Goal: Task Accomplishment & Management: Use online tool/utility

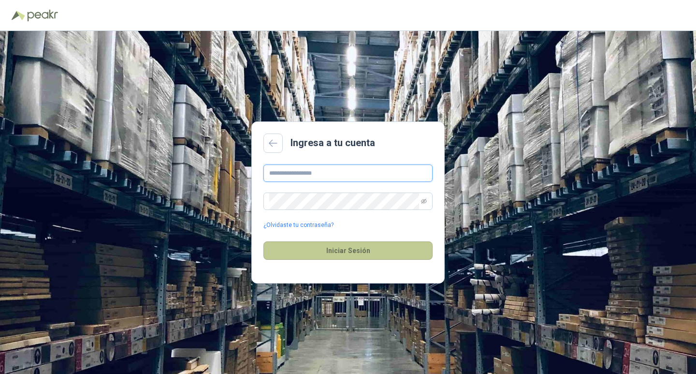
type input "**********"
click at [334, 251] on button "Iniciar Sesión" at bounding box center [348, 250] width 169 height 18
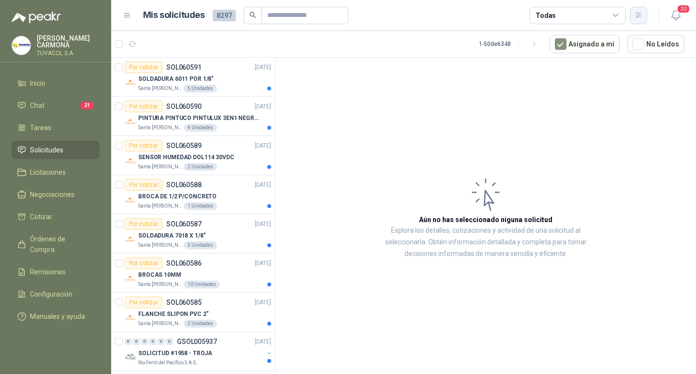
click at [643, 10] on button "button" at bounding box center [638, 15] width 17 height 17
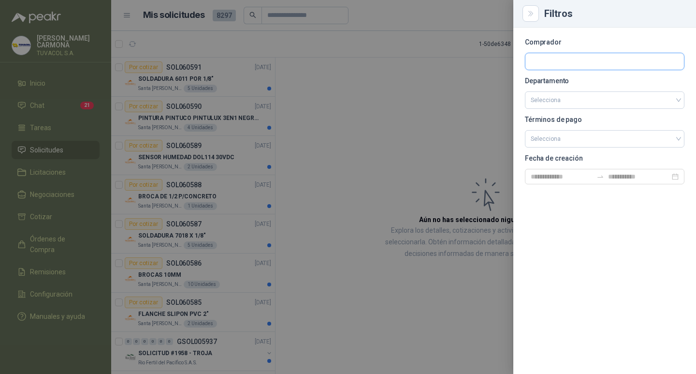
click at [538, 61] on input "text" at bounding box center [605, 61] width 159 height 16
type input "*********"
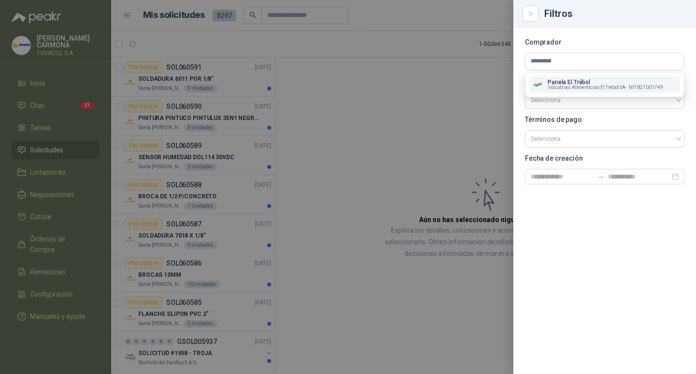
click at [582, 86] on span "Industrias Alimenticias El Trébol SA -" at bounding box center [587, 87] width 79 height 5
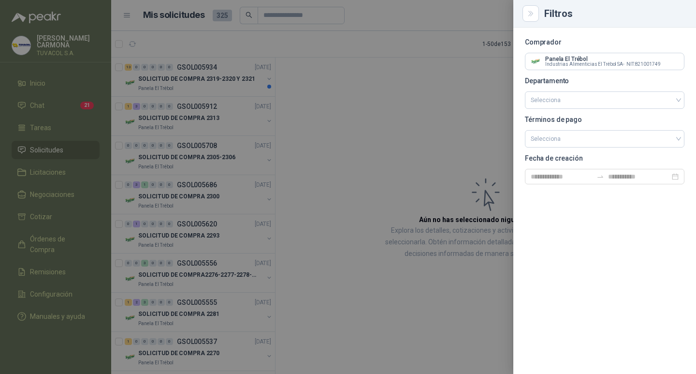
click at [386, 148] on div at bounding box center [348, 187] width 696 height 374
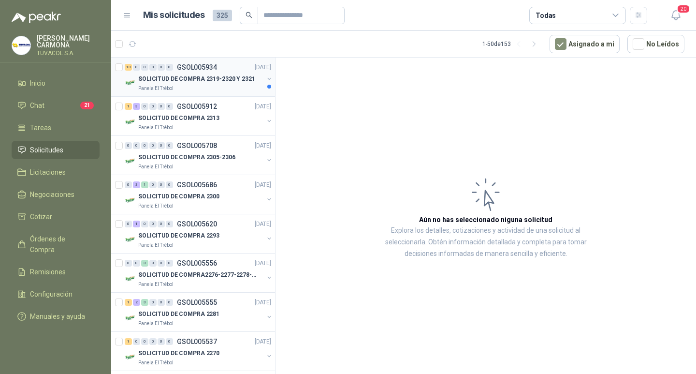
click at [206, 76] on p "SOLICITUD DE COMPRA 2319-2320 Y 2321" at bounding box center [196, 78] width 117 height 9
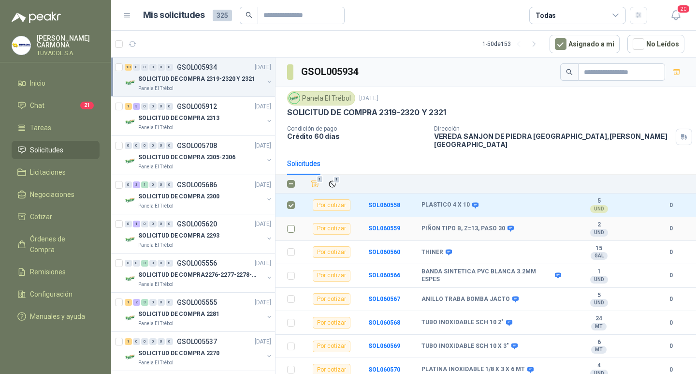
click at [291, 232] on label at bounding box center [291, 228] width 8 height 11
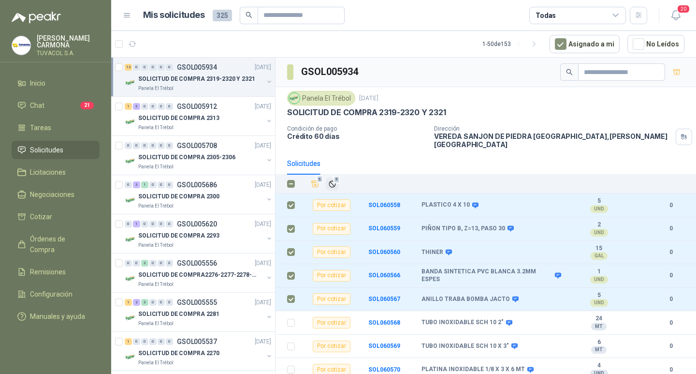
click at [330, 178] on button "5" at bounding box center [332, 184] width 13 height 13
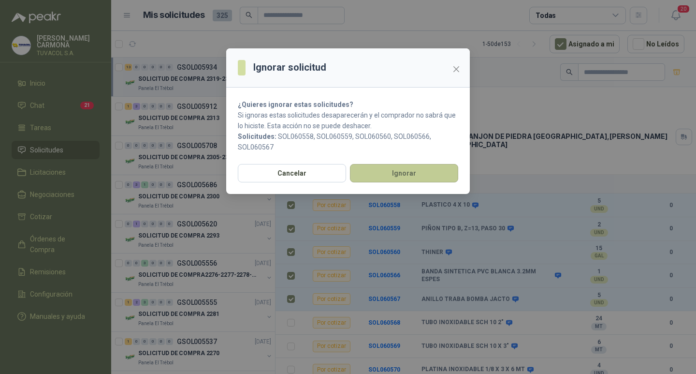
click at [380, 172] on button "Ignorar" at bounding box center [404, 173] width 108 height 18
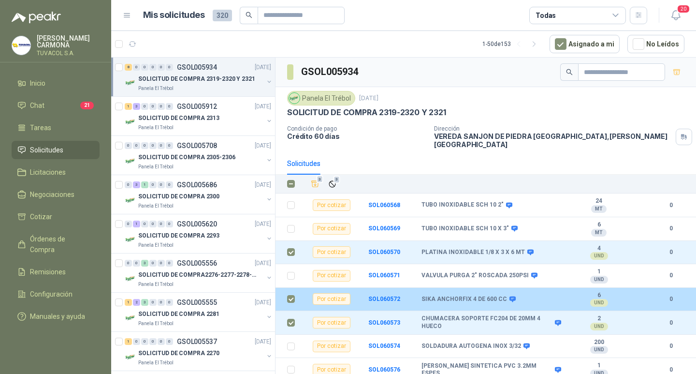
scroll to position [3, 0]
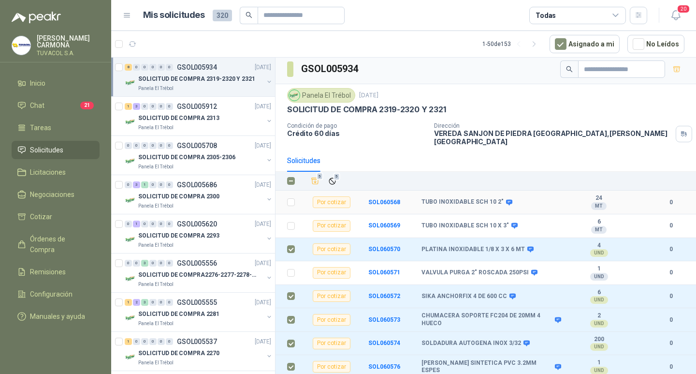
click at [330, 177] on icon "Ignorar" at bounding box center [332, 181] width 8 height 8
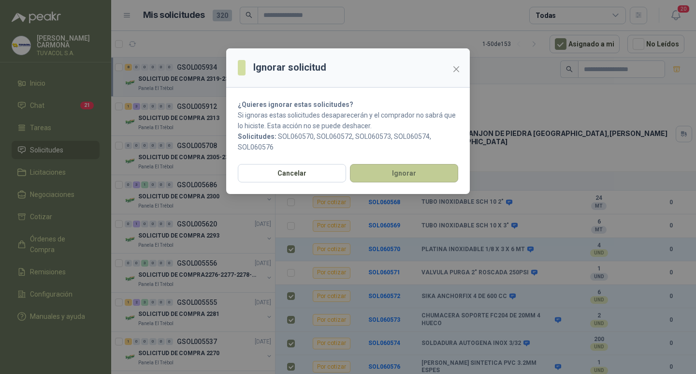
click at [424, 174] on button "Ignorar" at bounding box center [404, 173] width 108 height 18
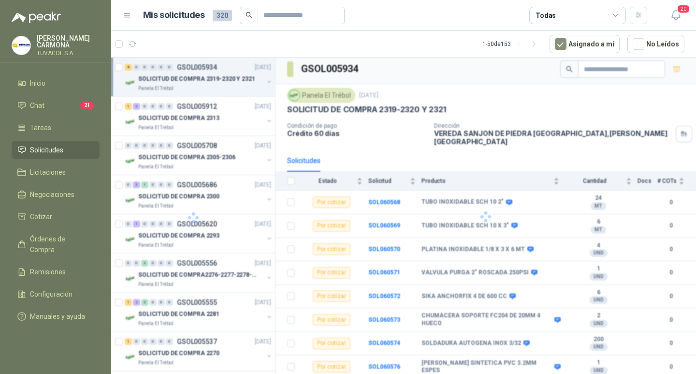
scroll to position [0, 0]
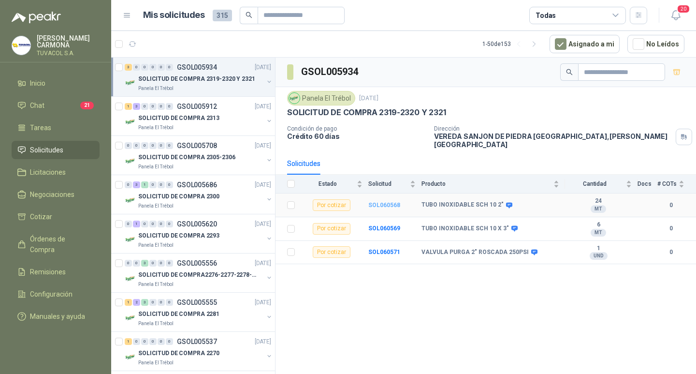
click at [376, 202] on b "SOL060568" at bounding box center [385, 205] width 32 height 7
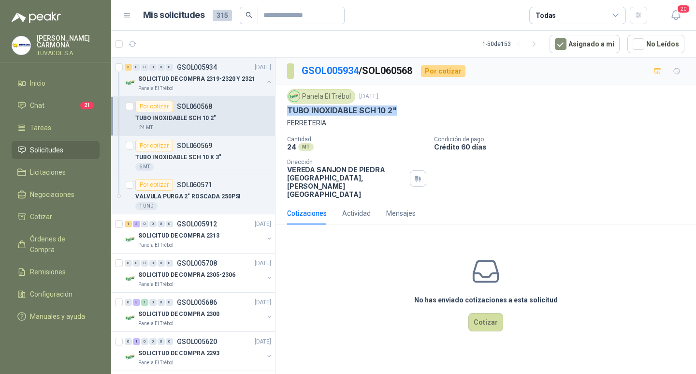
drag, startPoint x: 316, startPoint y: 109, endPoint x: 287, endPoint y: 111, distance: 29.6
click at [287, 111] on div "Panela El Trébol [DATE] TUBO INOXIDABLE SCH 10 2" FERRETERIA Cantidad 24 MT  C…" at bounding box center [486, 143] width 421 height 117
copy p "TUBO INOXIDABLE SCH 10 2""
click at [493, 328] on button "Cotizar" at bounding box center [486, 322] width 35 height 18
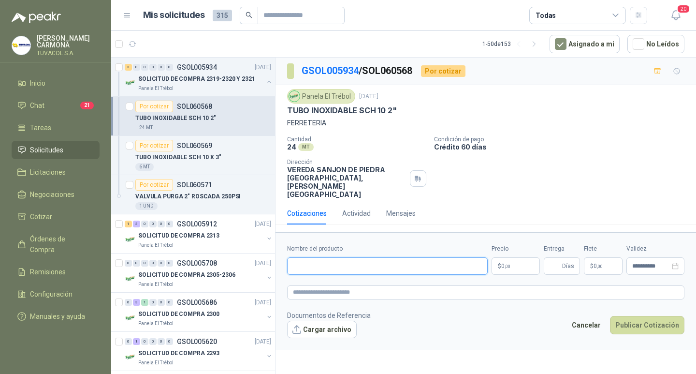
drag, startPoint x: 421, startPoint y: 266, endPoint x: 453, endPoint y: 265, distance: 31.9
click at [421, 266] on input "Nombre del producto" at bounding box center [387, 265] width 201 height 17
paste input "**********"
type input "**********"
click at [516, 265] on p "$ 0 ,00" at bounding box center [516, 265] width 48 height 17
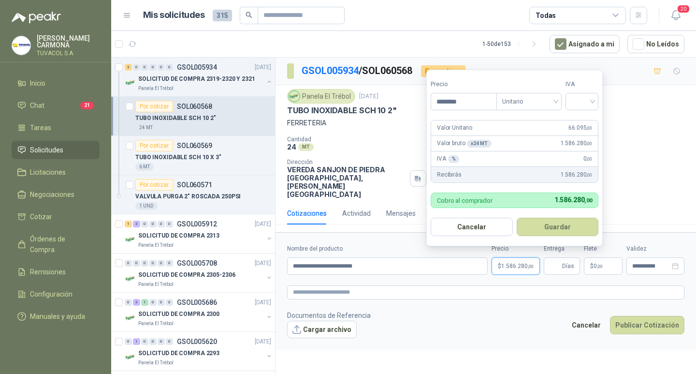
type input "********"
click at [584, 98] on input "search" at bounding box center [582, 100] width 21 height 15
click at [582, 121] on div "19%" at bounding box center [585, 121] width 18 height 11
click at [563, 237] on form "Precio ******** Tipo Unitario IVA 19% 19% Valor Unitario 66.095 ,00 Valor bruto…" at bounding box center [516, 158] width 179 height 177
click at [567, 230] on button "Guardar" at bounding box center [559, 227] width 83 height 18
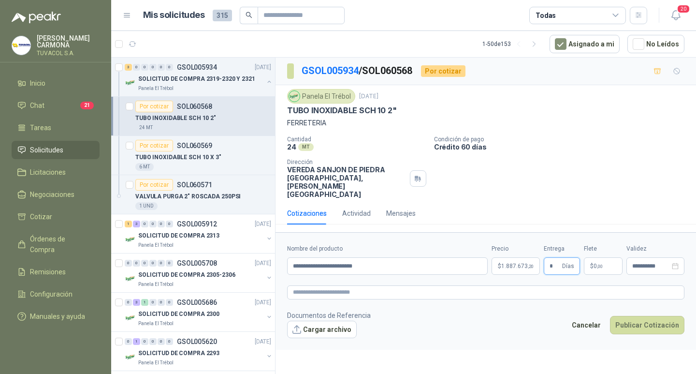
type input "*"
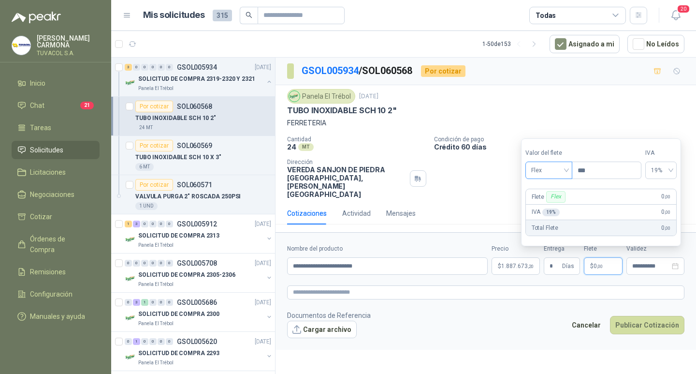
click at [539, 171] on span "Flex" at bounding box center [549, 170] width 35 height 15
click at [548, 205] on div "Incluido" at bounding box center [549, 206] width 33 height 11
click at [410, 271] on input "**********" at bounding box center [387, 265] width 201 height 17
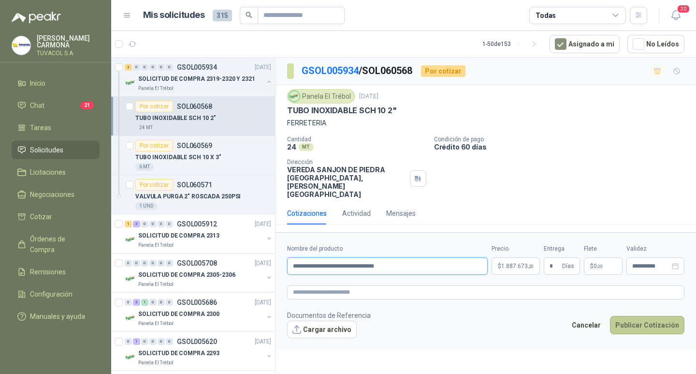
type input "**********"
click at [662, 326] on button "Publicar Cotización" at bounding box center [647, 325] width 74 height 18
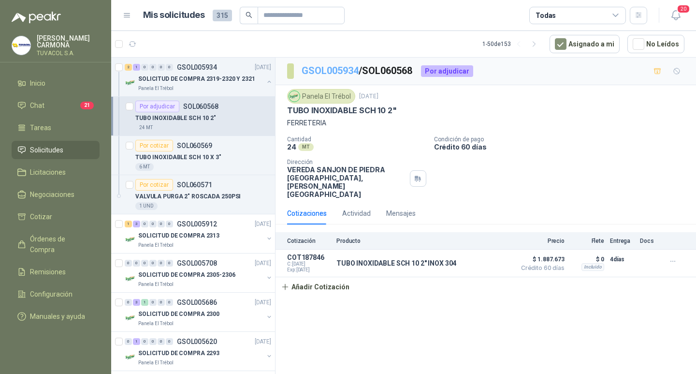
click at [336, 71] on link "GSOL005934" at bounding box center [330, 71] width 57 height 12
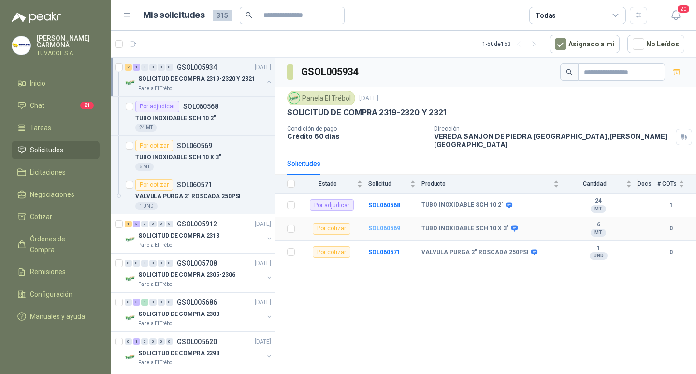
click at [385, 225] on b "SOL060569" at bounding box center [385, 228] width 32 height 7
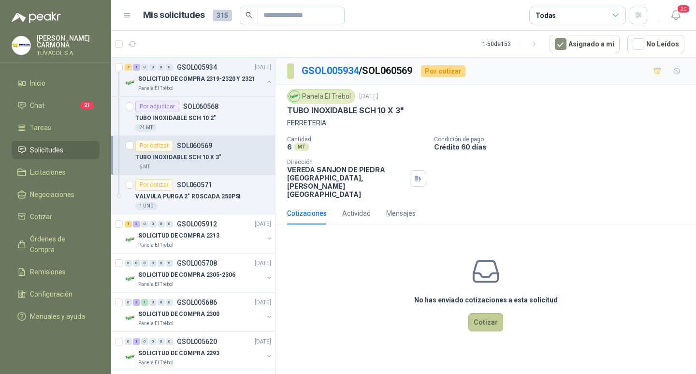
click at [489, 330] on button "Cotizar" at bounding box center [486, 322] width 35 height 18
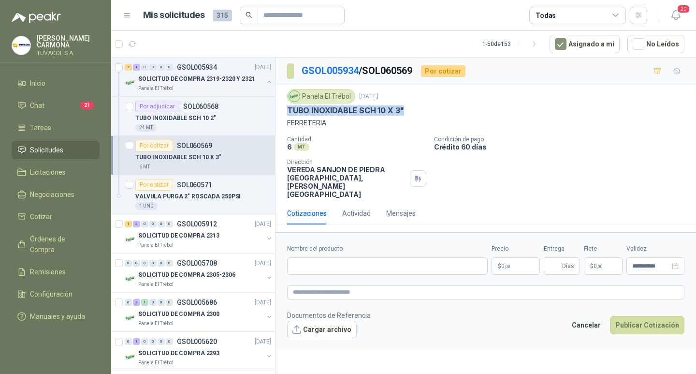
drag, startPoint x: 410, startPoint y: 106, endPoint x: 287, endPoint y: 110, distance: 122.4
click at [287, 110] on div "TUBO INOXIDABLE SCH 10 X 3"" at bounding box center [486, 110] width 398 height 10
copy p "TUBO INOXIDABLE SCH 10 X 3""
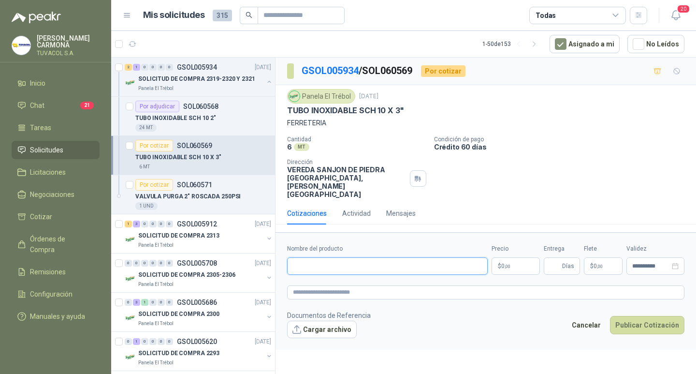
click at [409, 267] on input "Nombre del producto" at bounding box center [387, 265] width 201 height 17
paste input "**********"
type input "**********"
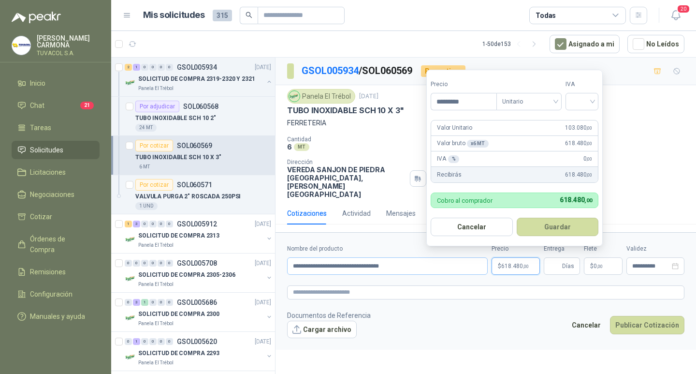
type input "*********"
click at [595, 96] on div at bounding box center [582, 101] width 33 height 17
click at [586, 117] on div "19%" at bounding box center [585, 121] width 18 height 11
click at [574, 226] on button "Guardar" at bounding box center [559, 227] width 83 height 18
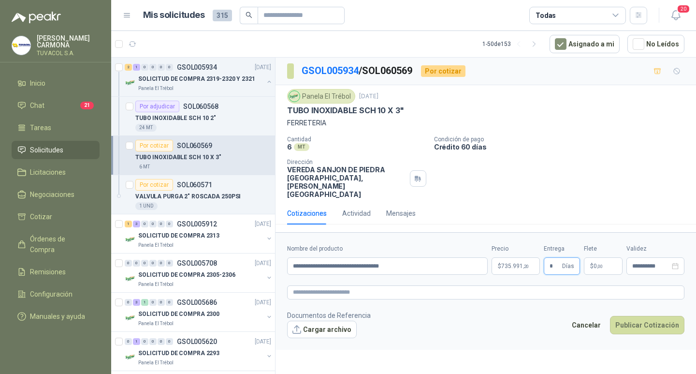
type input "*"
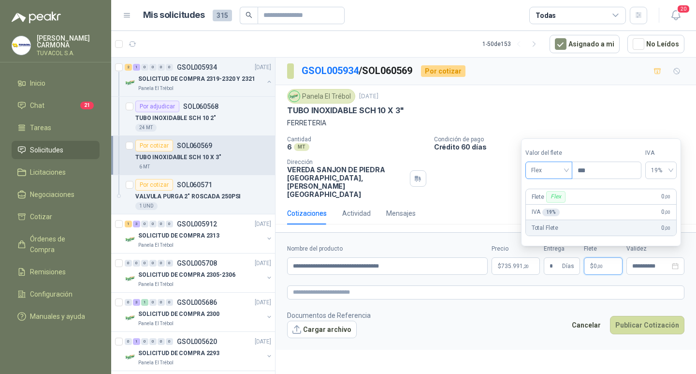
click at [542, 171] on span "Flex" at bounding box center [549, 170] width 35 height 15
click at [553, 206] on div "Incluido" at bounding box center [549, 206] width 33 height 11
click at [643, 329] on button "Publicar Cotización" at bounding box center [647, 325] width 74 height 18
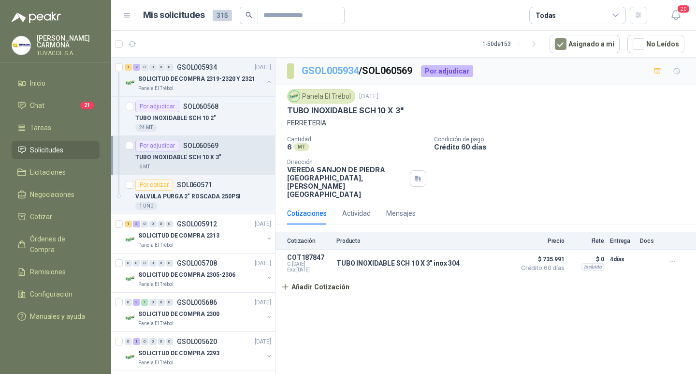
click at [336, 71] on link "GSOL005934" at bounding box center [330, 71] width 57 height 12
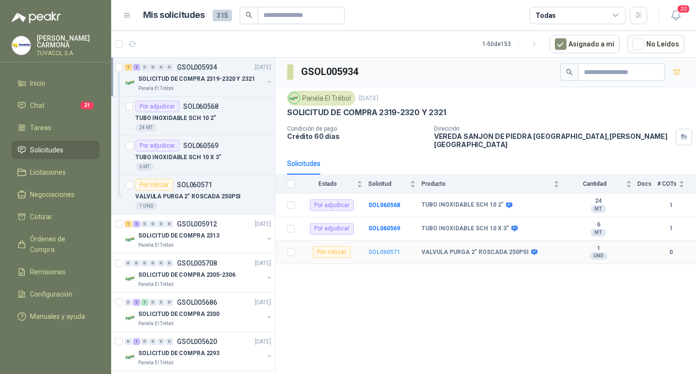
click at [391, 252] on b "SOL060571" at bounding box center [385, 252] width 32 height 7
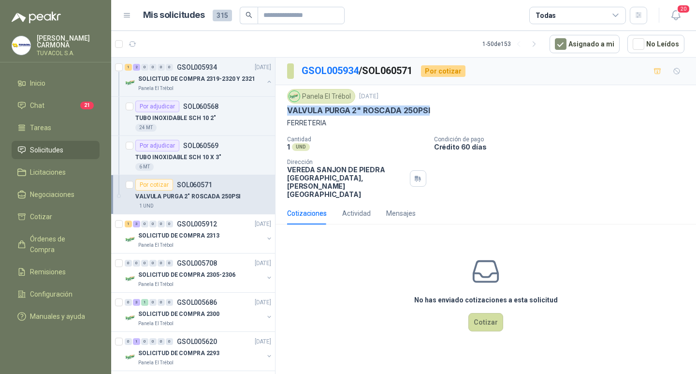
drag, startPoint x: 437, startPoint y: 108, endPoint x: 286, endPoint y: 109, distance: 150.9
click at [286, 109] on div "Panela El Trébol [DATE] VALVULA PURGA 2" ROSCADA 250PSI FERRETERIA Cantidad 1 U…" at bounding box center [486, 143] width 421 height 117
copy p "VALVULA PURGA 2" ROSCADA 250PSI"
click at [540, 210] on div "Cotizaciones Actividad Mensajes" at bounding box center [486, 213] width 398 height 22
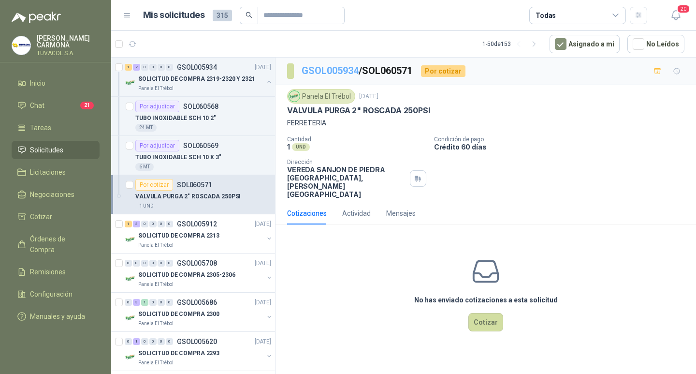
click at [318, 72] on link "GSOL005934" at bounding box center [330, 71] width 57 height 12
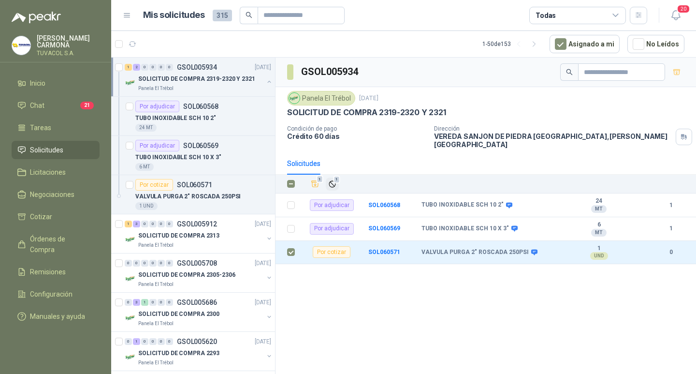
click at [333, 187] on button "1" at bounding box center [332, 184] width 13 height 13
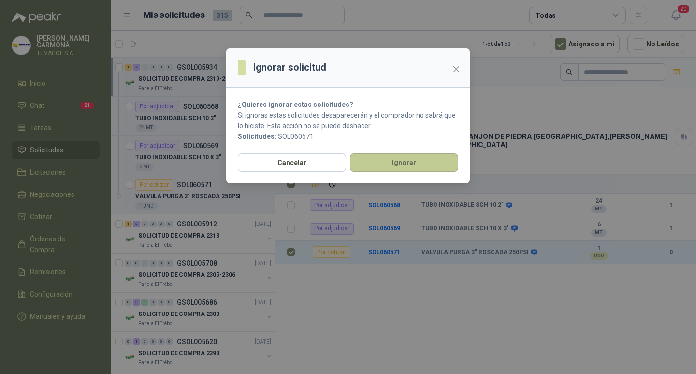
click at [405, 164] on button "Ignorar" at bounding box center [404, 162] width 108 height 18
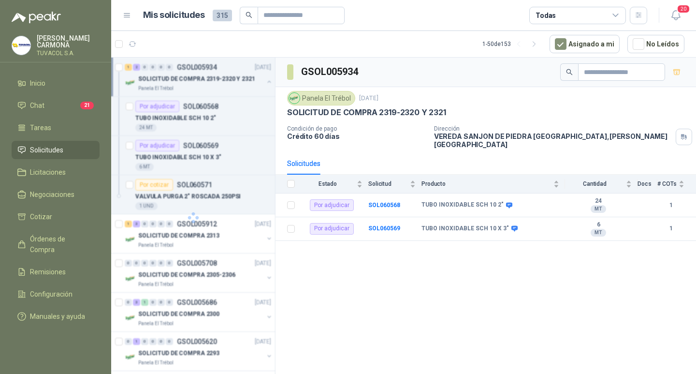
click at [82, 51] on p "TUVACOL S.A." at bounding box center [68, 53] width 63 height 6
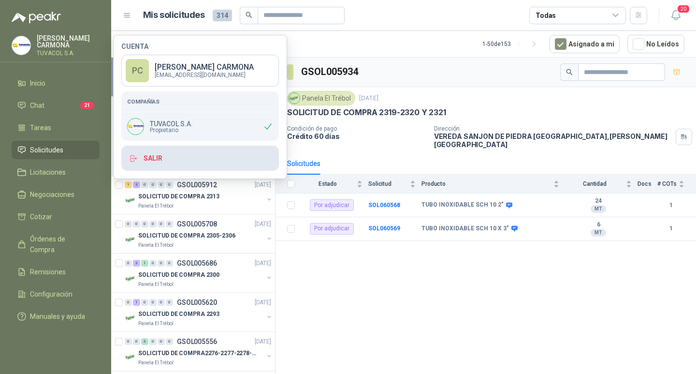
click at [169, 157] on button "Salir" at bounding box center [200, 158] width 158 height 25
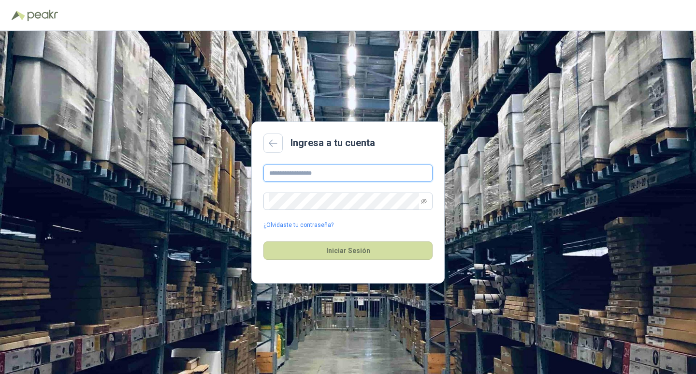
type input "**********"
